Goal: Use online tool/utility: Utilize a website feature to perform a specific function

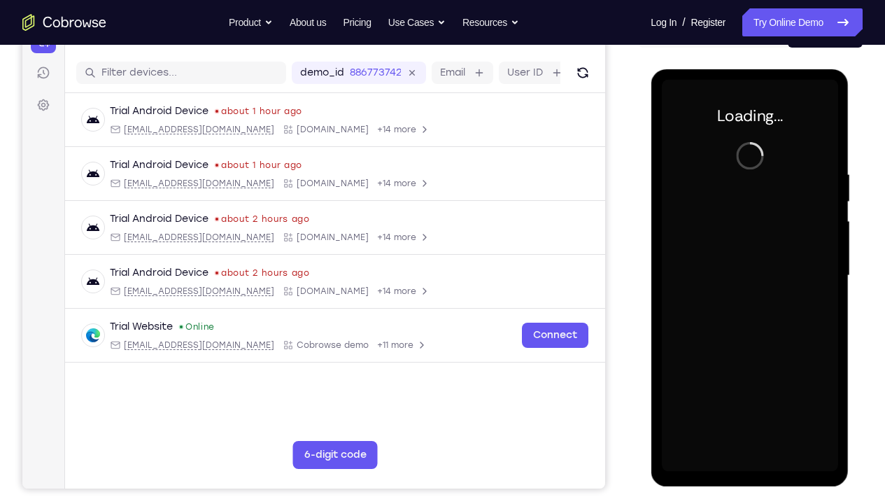
scroll to position [162, 0]
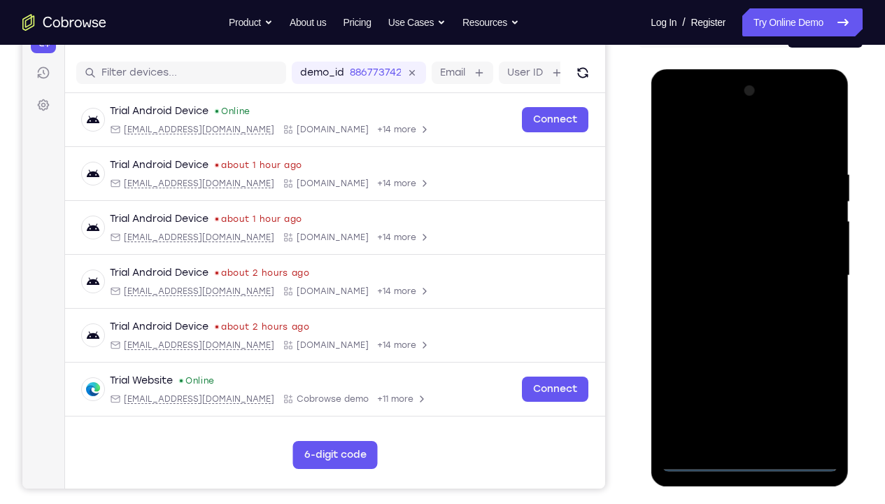
click at [755, 374] on div at bounding box center [749, 276] width 176 height 392
click at [822, 374] on div at bounding box center [749, 276] width 176 height 392
click at [696, 135] on div at bounding box center [749, 276] width 176 height 392
click at [809, 269] on div at bounding box center [749, 276] width 176 height 392
click at [732, 301] on div at bounding box center [749, 276] width 176 height 392
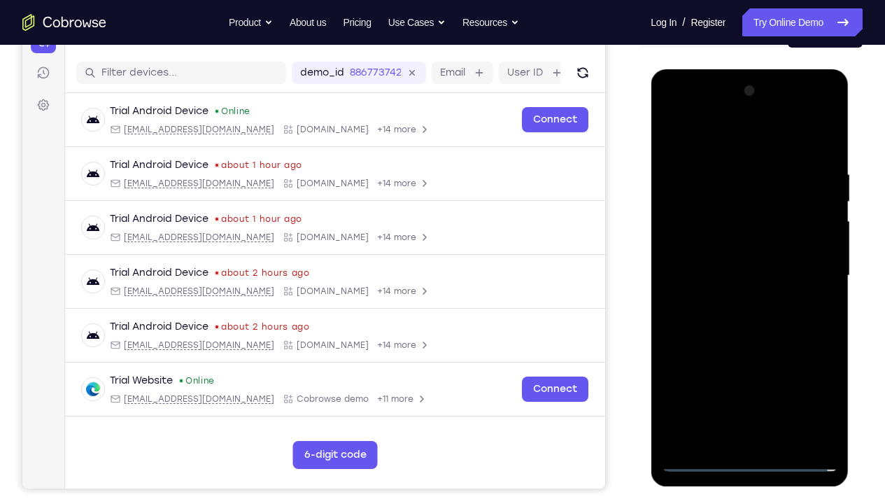
click at [722, 276] on div at bounding box center [749, 276] width 176 height 392
click at [711, 255] on div at bounding box center [749, 276] width 176 height 392
click at [733, 274] on div at bounding box center [749, 276] width 176 height 392
click at [745, 326] on div at bounding box center [749, 276] width 176 height 392
click at [824, 374] on div at bounding box center [749, 276] width 176 height 392
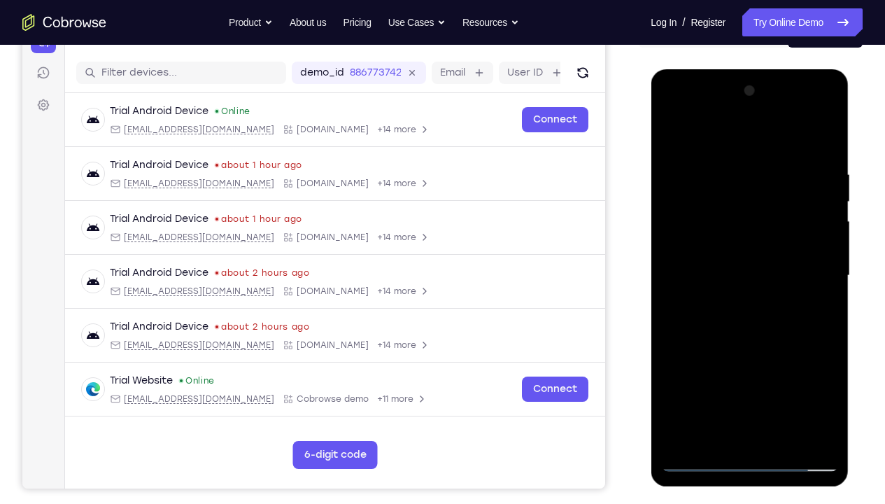
drag, startPoint x: 716, startPoint y: 138, endPoint x: 833, endPoint y: 159, distance: 118.7
click at [833, 159] on div at bounding box center [749, 276] width 176 height 392
click at [825, 154] on div at bounding box center [749, 276] width 176 height 392
click at [827, 374] on div at bounding box center [749, 276] width 176 height 392
click at [788, 374] on div at bounding box center [749, 276] width 176 height 392
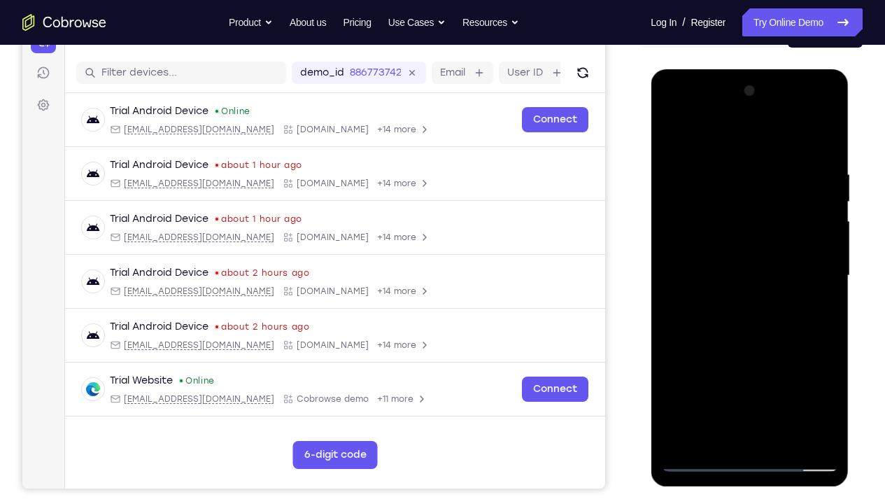
click at [743, 345] on div at bounding box center [749, 276] width 176 height 392
drag, startPoint x: 755, startPoint y: 390, endPoint x: 748, endPoint y: 284, distance: 106.5
click at [748, 284] on div at bounding box center [749, 276] width 176 height 392
drag, startPoint x: 749, startPoint y: 379, endPoint x: 746, endPoint y: 294, distance: 85.4
click at [746, 294] on div at bounding box center [749, 276] width 176 height 392
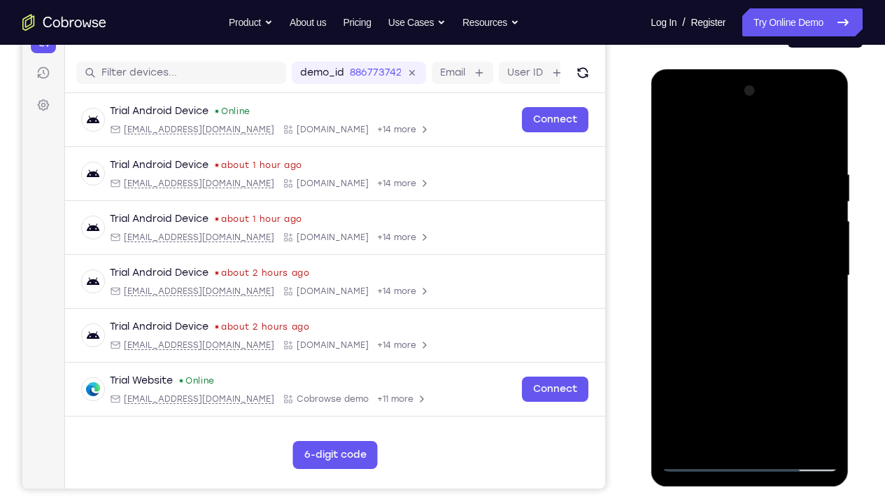
drag, startPoint x: 745, startPoint y: 402, endPoint x: 745, endPoint y: 334, distance: 68.5
click at [745, 334] on div at bounding box center [749, 276] width 176 height 392
drag, startPoint x: 747, startPoint y: 403, endPoint x: 746, endPoint y: 348, distance: 54.6
click at [746, 348] on div at bounding box center [749, 276] width 176 height 392
drag, startPoint x: 737, startPoint y: 427, endPoint x: 738, endPoint y: 357, distance: 70.6
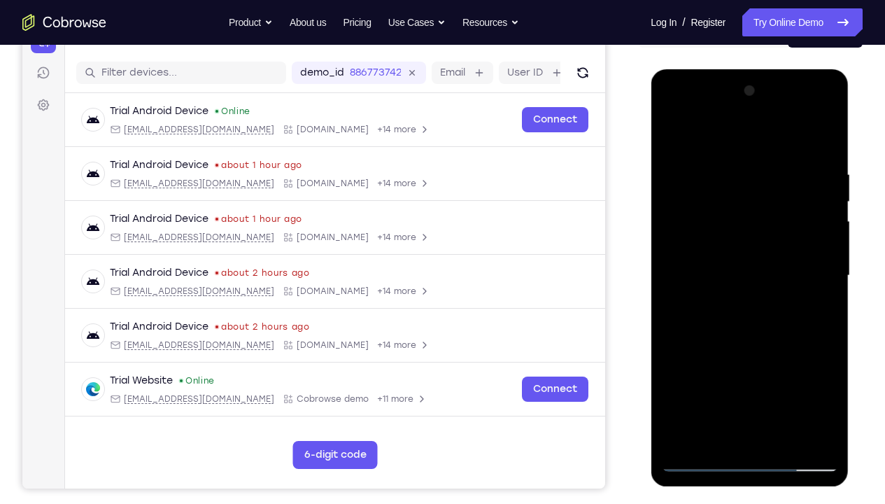
click at [738, 357] on div at bounding box center [749, 276] width 176 height 392
drag, startPoint x: 730, startPoint y: 414, endPoint x: 731, endPoint y: 283, distance: 130.8
click at [731, 283] on div at bounding box center [749, 276] width 176 height 392
drag, startPoint x: 729, startPoint y: 410, endPoint x: 727, endPoint y: 300, distance: 109.8
click at [727, 300] on div at bounding box center [749, 276] width 176 height 392
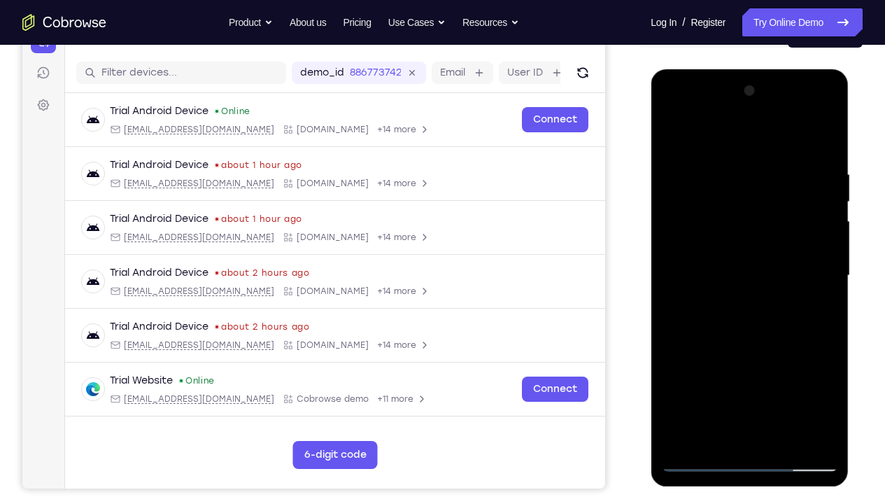
click at [694, 374] on div at bounding box center [749, 276] width 176 height 392
click at [697, 134] on div at bounding box center [749, 276] width 176 height 392
click at [683, 183] on div at bounding box center [749, 276] width 176 height 392
click at [669, 134] on div at bounding box center [749, 276] width 176 height 392
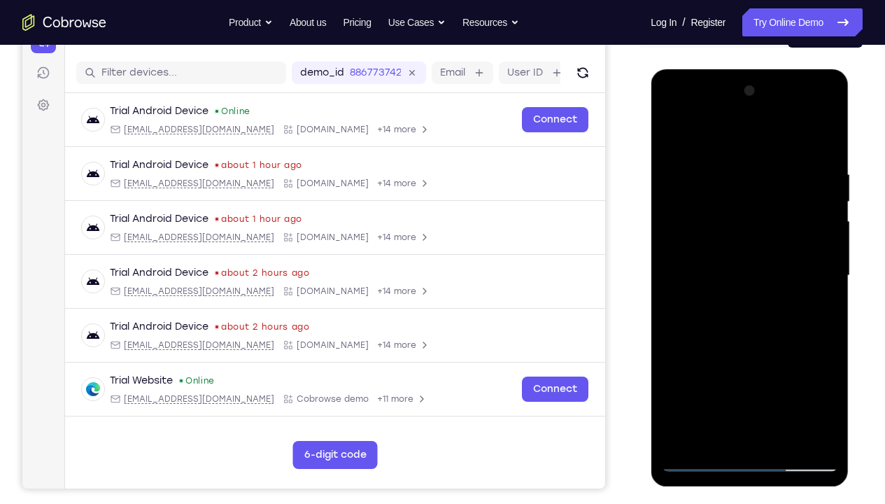
click at [672, 135] on div at bounding box center [749, 276] width 176 height 392
